Goal: Communication & Community: Answer question/provide support

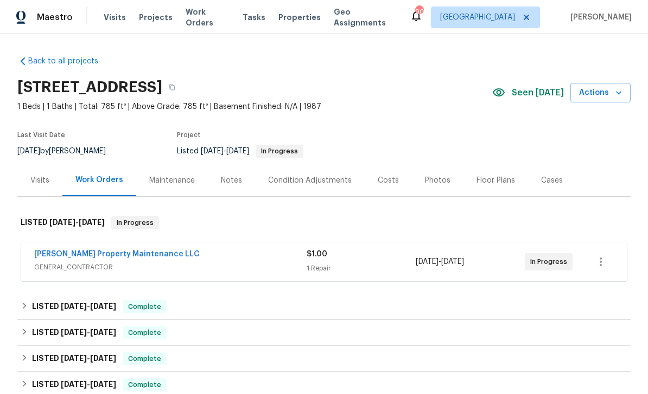
click at [86, 255] on link "Glen Property Maintenance LLC" at bounding box center [116, 255] width 165 height 8
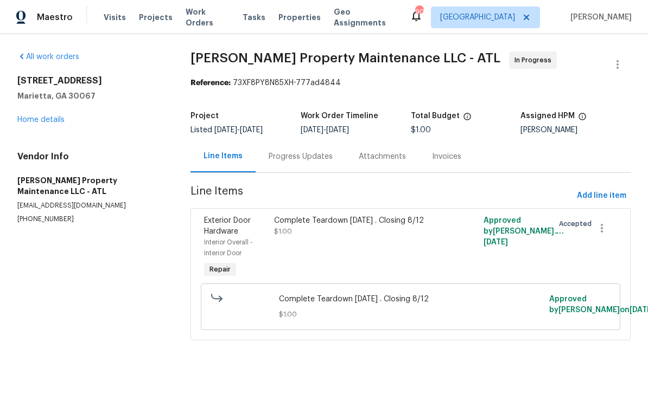
click at [305, 156] on div "Progress Updates" at bounding box center [300, 156] width 64 height 11
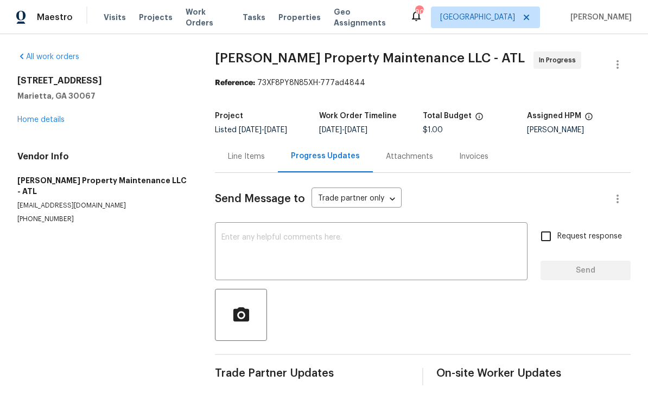
scroll to position [9, 0]
click at [238, 234] on textarea at bounding box center [370, 253] width 299 height 38
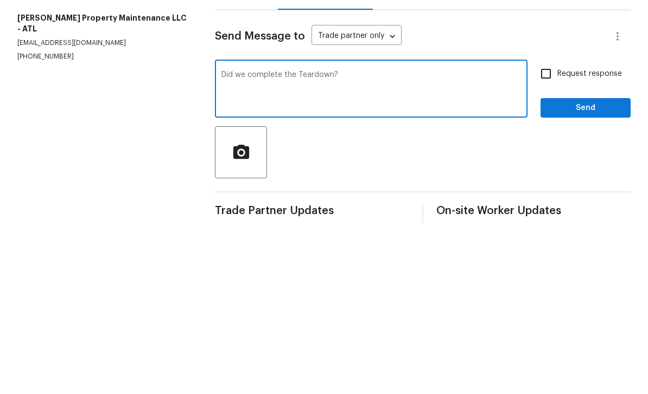
type textarea "Did we complete the Teardown?"
click at [547, 225] on input "Request response" at bounding box center [545, 236] width 23 height 23
checkbox input "true"
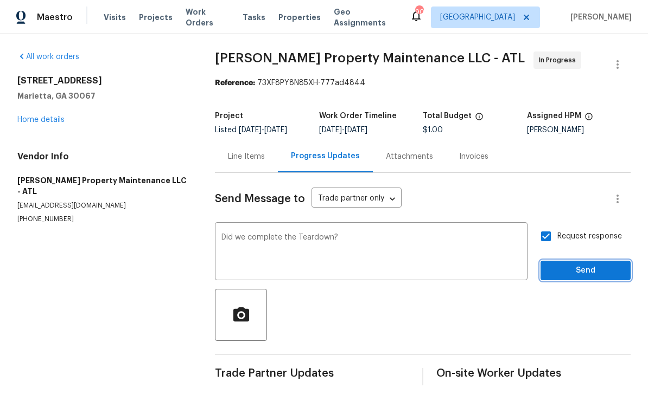
click at [588, 264] on span "Send" at bounding box center [585, 271] width 73 height 14
